Goal: Check status: Check status

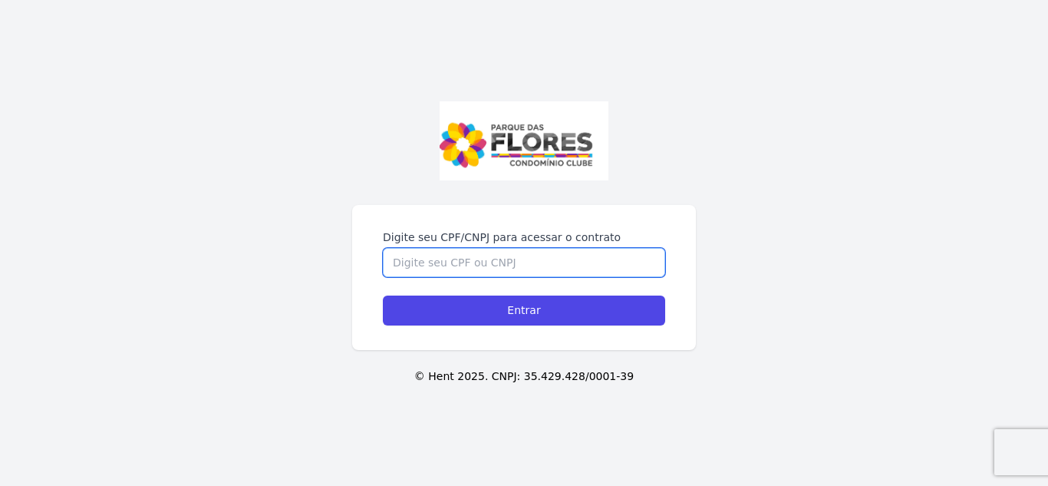
click at [589, 259] on input "Digite seu CPF/CNPJ para acessar o contrato" at bounding box center [524, 262] width 282 height 29
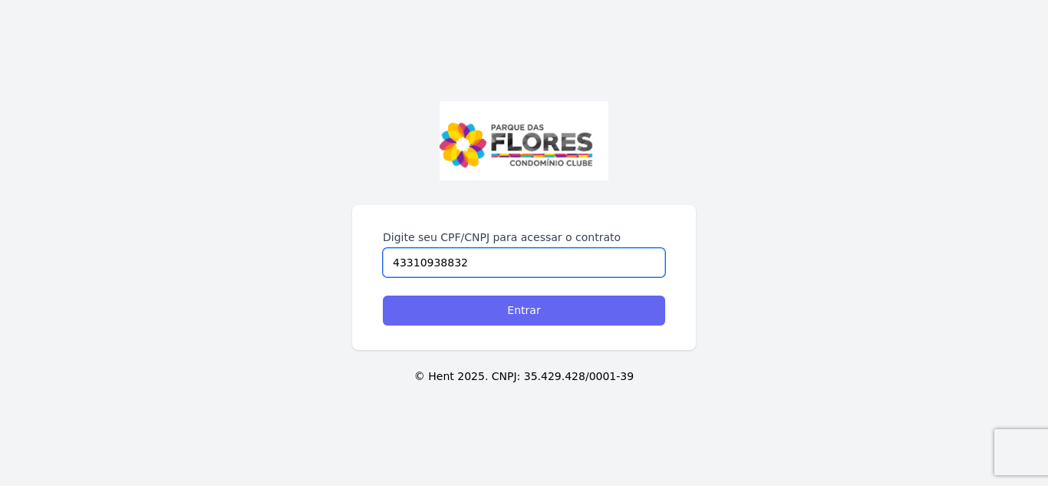
type input "43310938832"
click at [619, 313] on input "Entrar" at bounding box center [524, 310] width 282 height 30
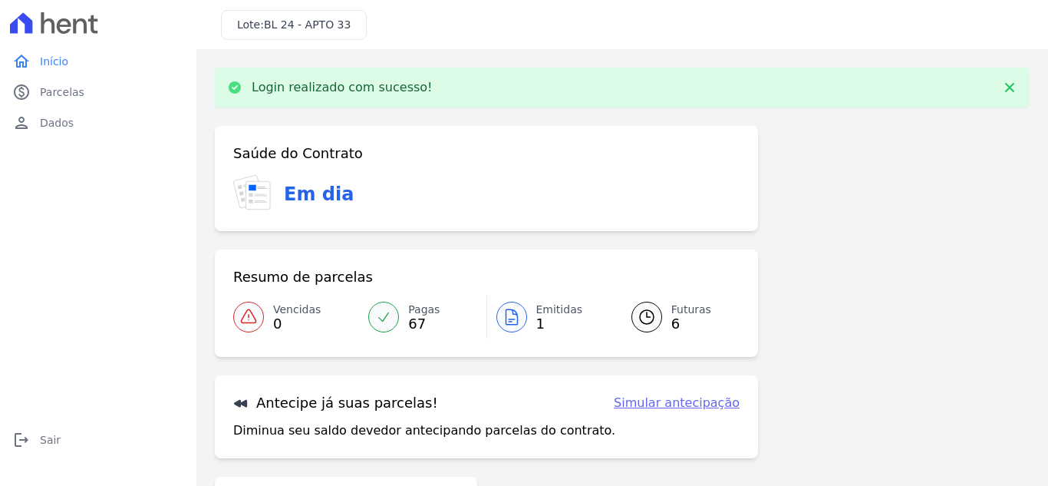
scroll to position [100, 0]
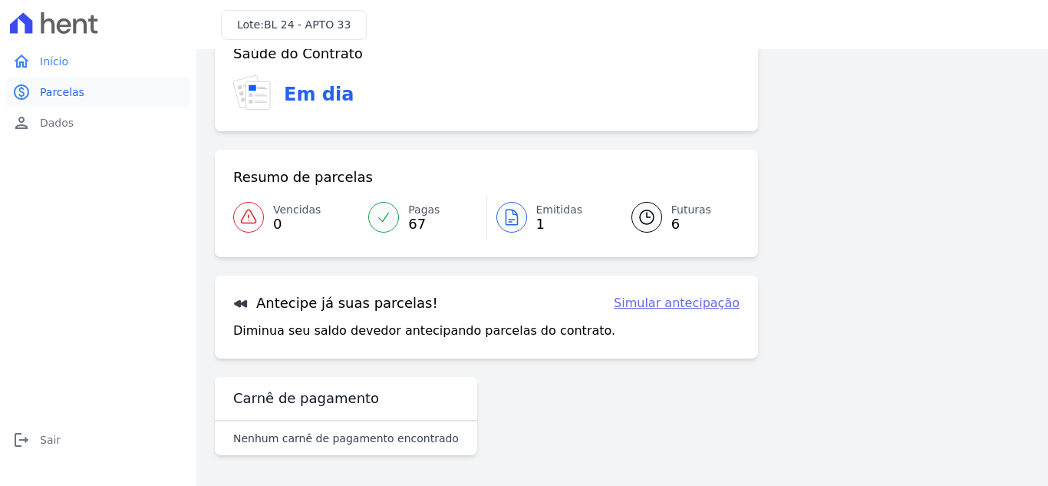
click at [68, 100] on link "paid Parcelas" at bounding box center [98, 92] width 184 height 31
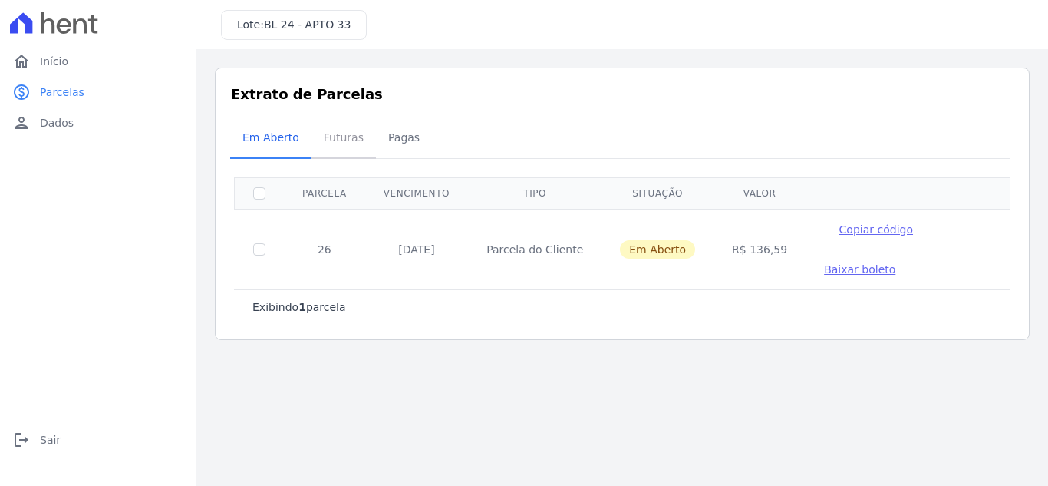
click at [342, 138] on span "Futuras" at bounding box center [344, 137] width 58 height 31
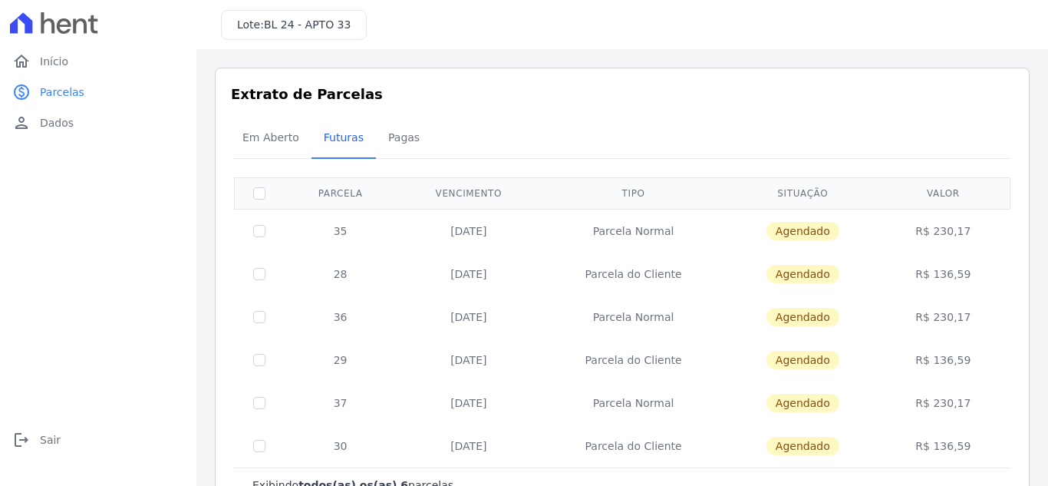
scroll to position [51, 0]
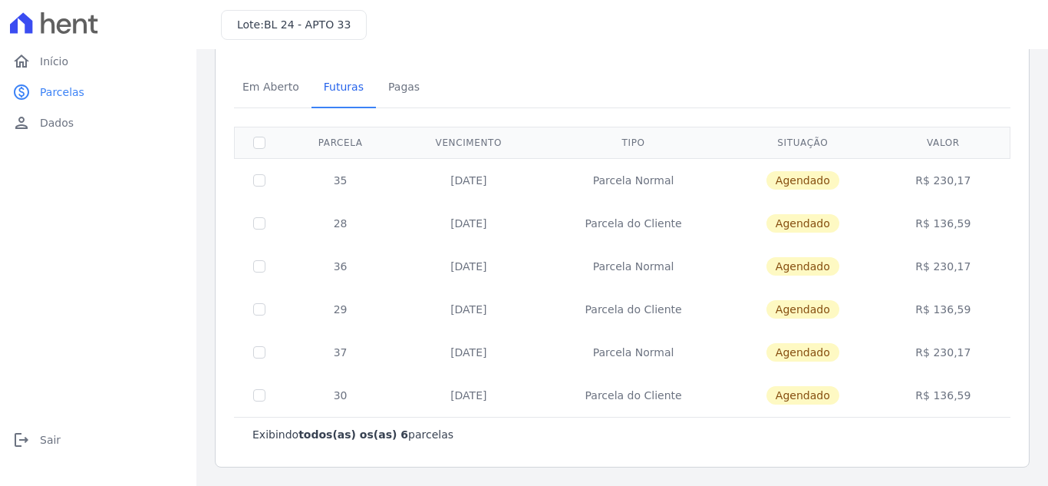
drag, startPoint x: 960, startPoint y: 395, endPoint x: 332, endPoint y: 188, distance: 660.9
click at [332, 188] on tbody "35 20/09/2025 Parcela Normal Agendado R$ 230,17 28 20/09/2025 Parcela do Client…" at bounding box center [623, 287] width 776 height 259
click at [250, 90] on span "Em Aberto" at bounding box center [270, 86] width 75 height 31
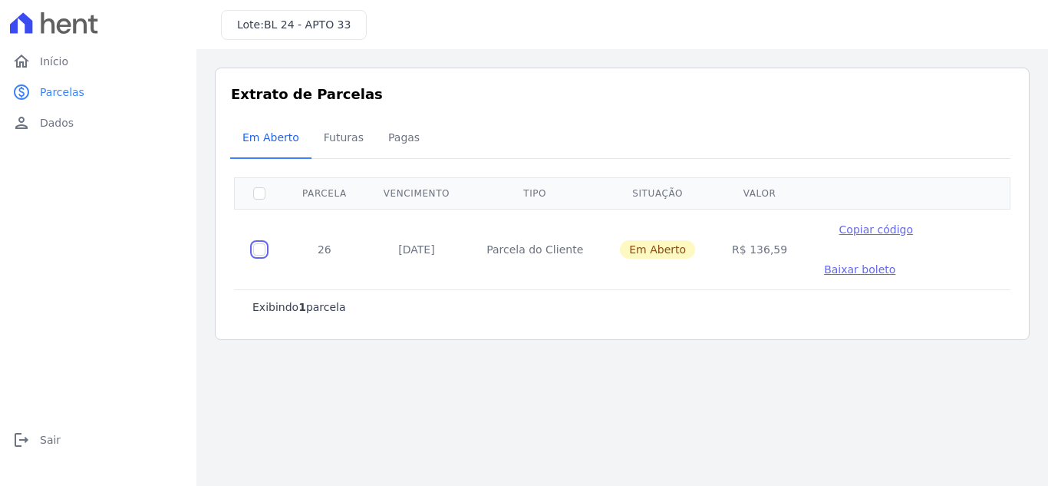
click at [258, 251] on input "checkbox" at bounding box center [259, 249] width 12 height 12
checkbox input "true"
click at [259, 250] on input "checkbox" at bounding box center [259, 249] width 12 height 12
checkbox input "false"
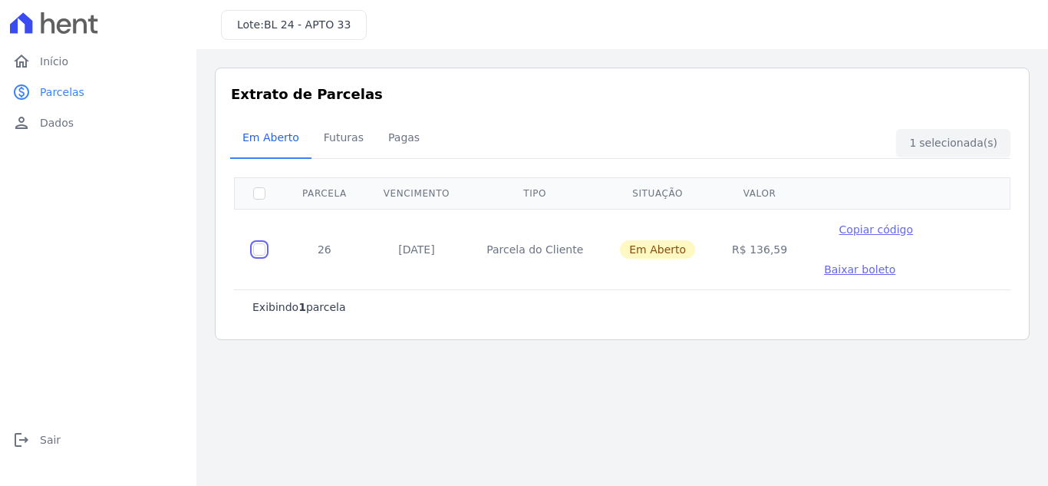
checkbox input "false"
click at [335, 145] on span "Futuras" at bounding box center [344, 137] width 58 height 31
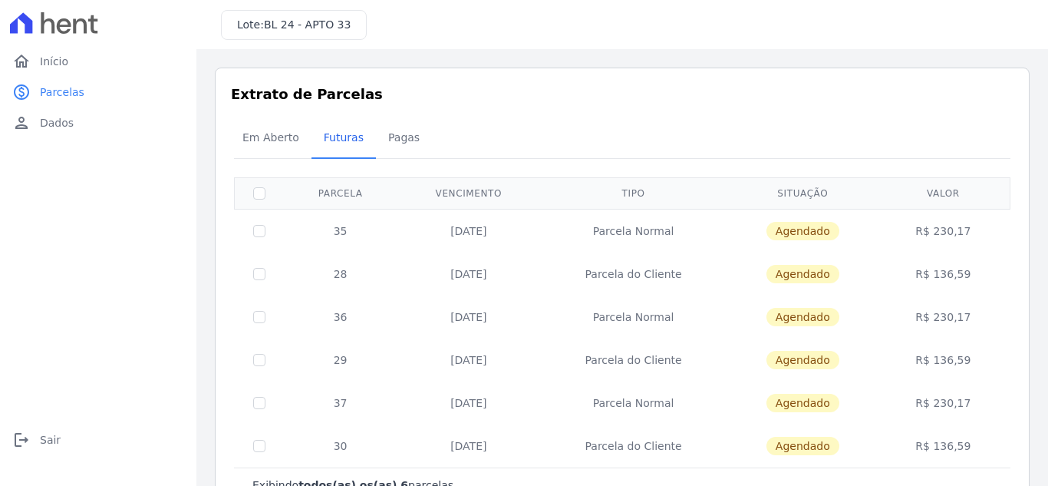
scroll to position [51, 0]
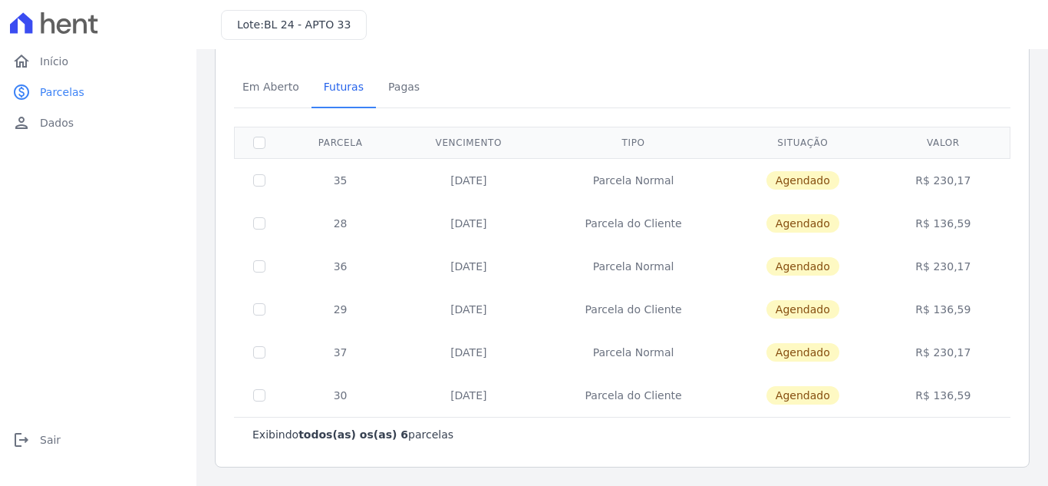
drag, startPoint x: 962, startPoint y: 399, endPoint x: 834, endPoint y: 341, distance: 140.5
click at [834, 341] on tbody "35 20/09/2025 Parcela Normal Agendado R$ 230,17 28 20/09/2025 Parcela do Client…" at bounding box center [623, 287] width 776 height 259
